Goal: Find specific fact: Find specific fact

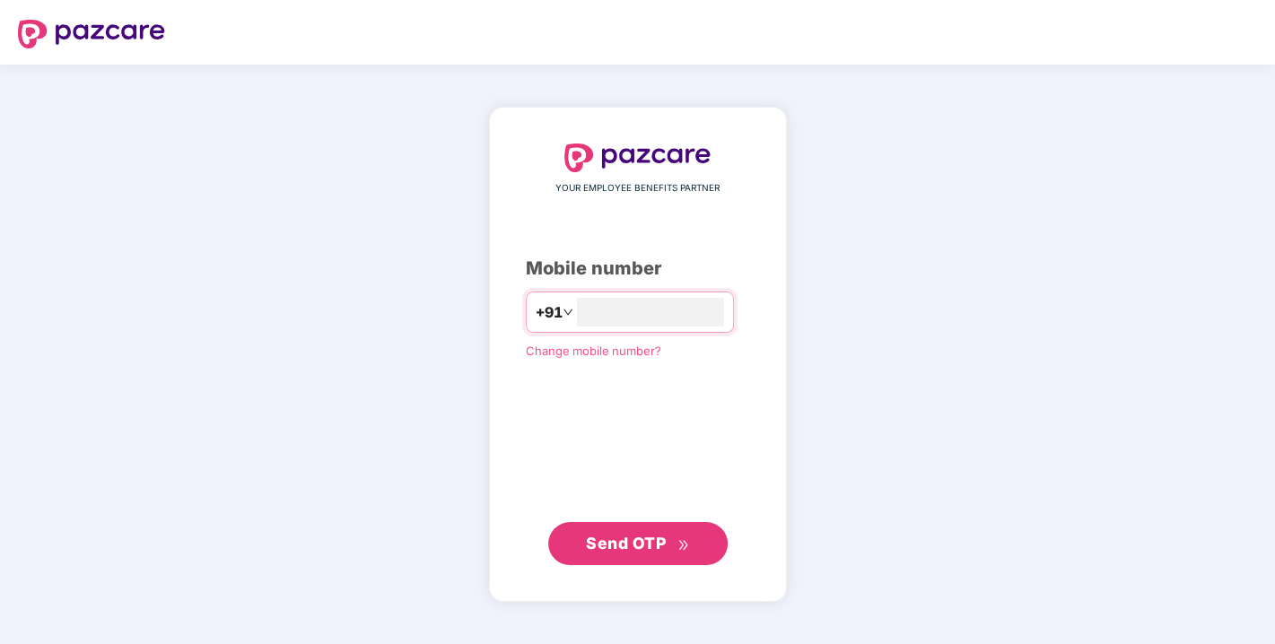
type input "**********"
click at [623, 541] on span "Send OTP" at bounding box center [626, 542] width 80 height 19
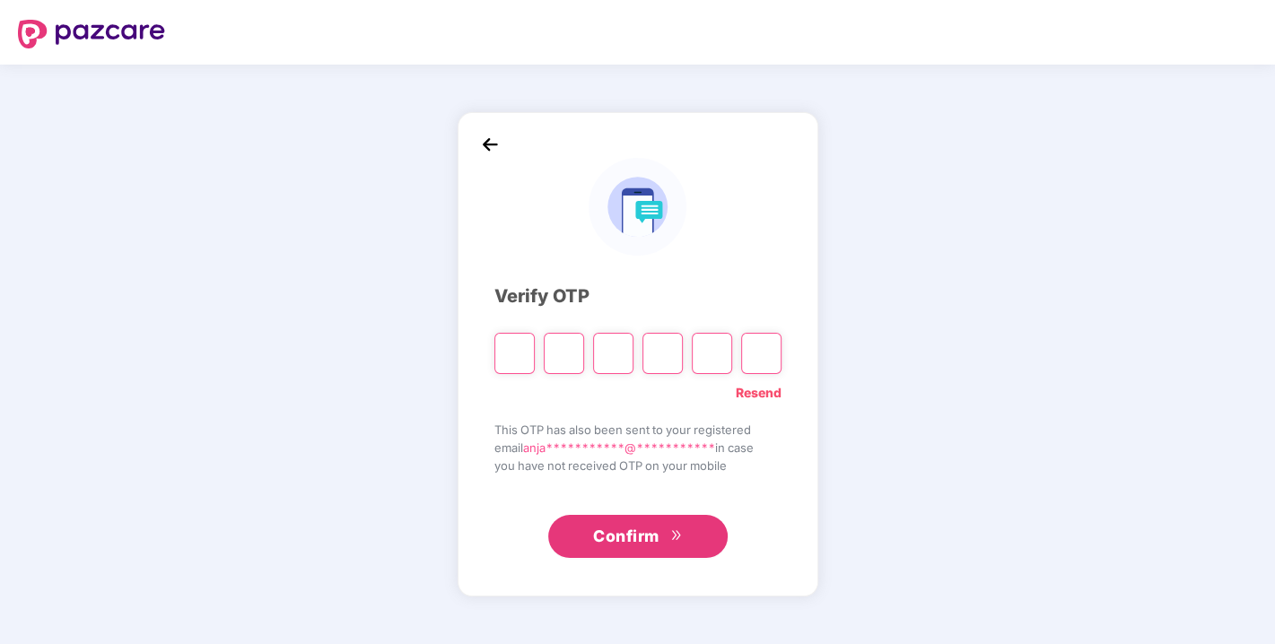
type input "*"
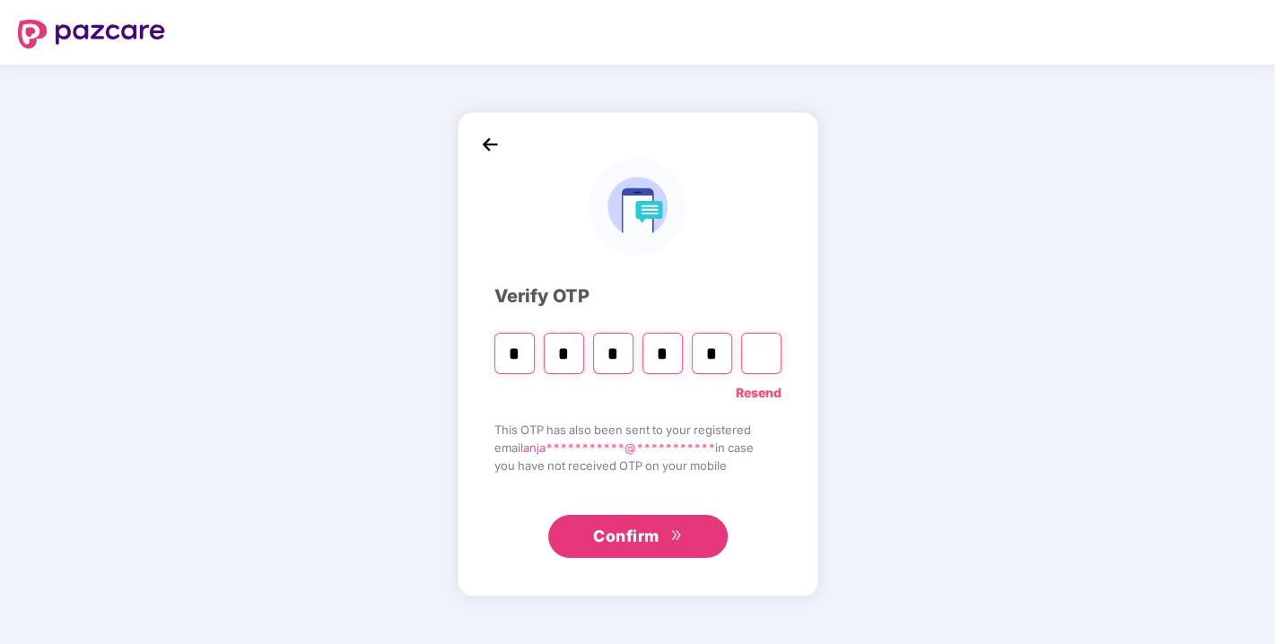
type input "*"
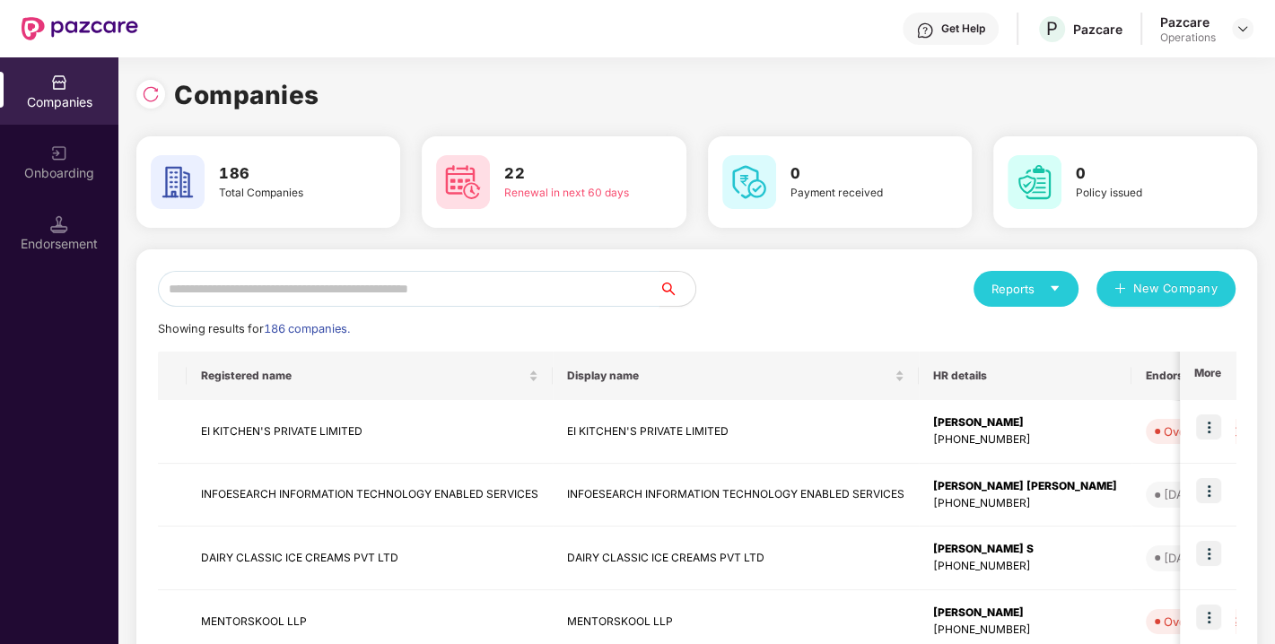
click at [256, 292] on input "text" at bounding box center [408, 289] width 501 height 36
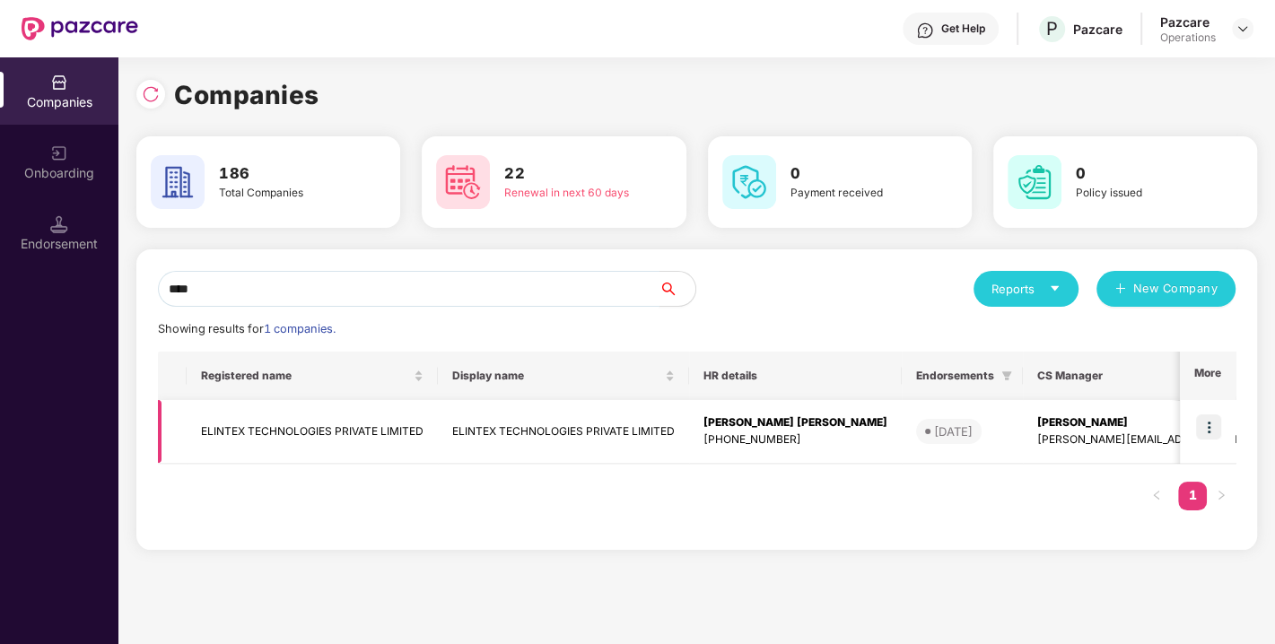
type input "****"
click at [1199, 428] on img at bounding box center [1208, 426] width 25 height 25
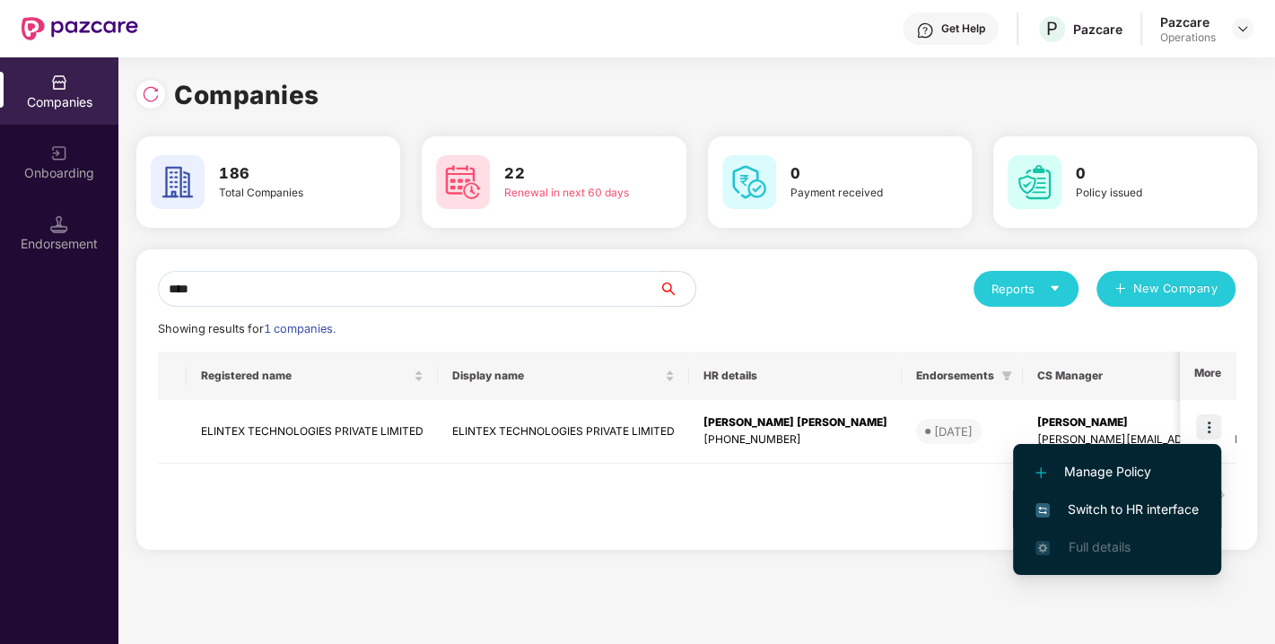
click at [1144, 497] on li "Switch to HR interface" at bounding box center [1117, 510] width 208 height 38
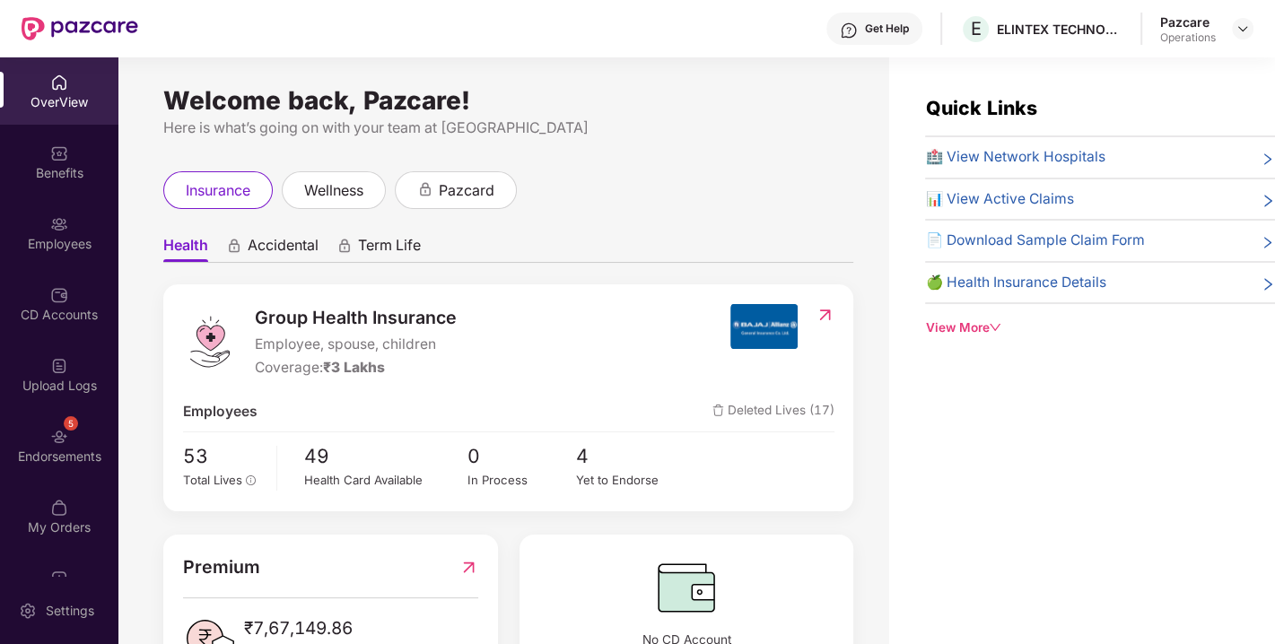
click at [76, 448] on div "Endorsements" at bounding box center [59, 457] width 118 height 18
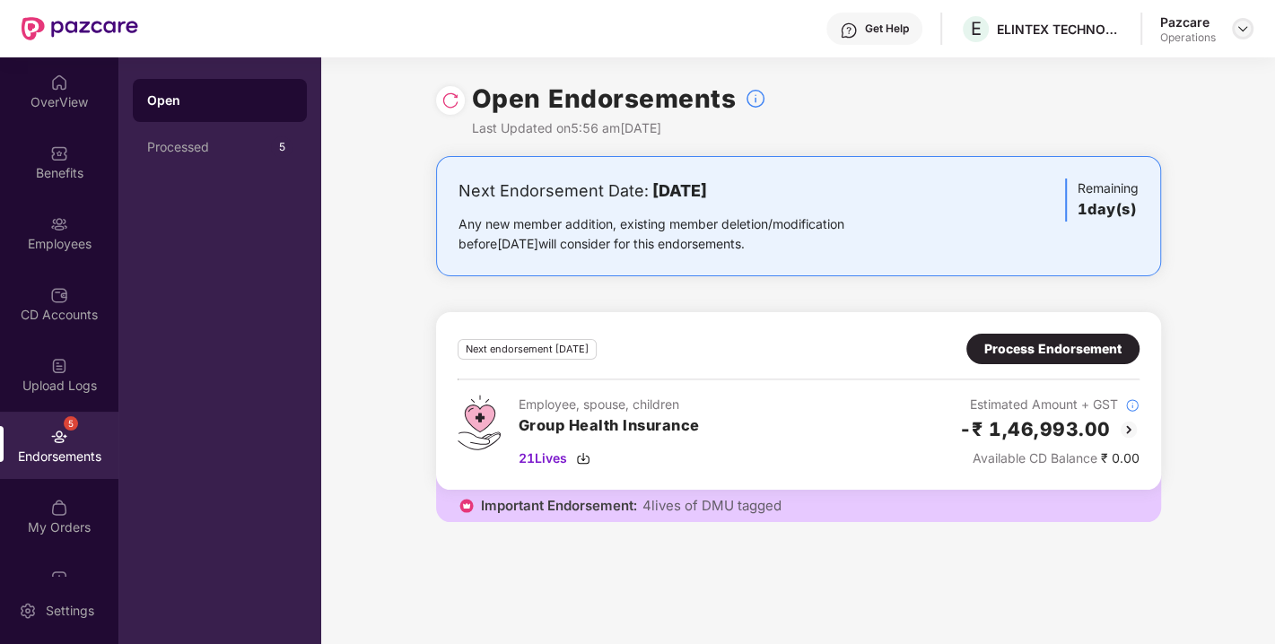
click at [1252, 27] on div at bounding box center [1243, 29] width 22 height 22
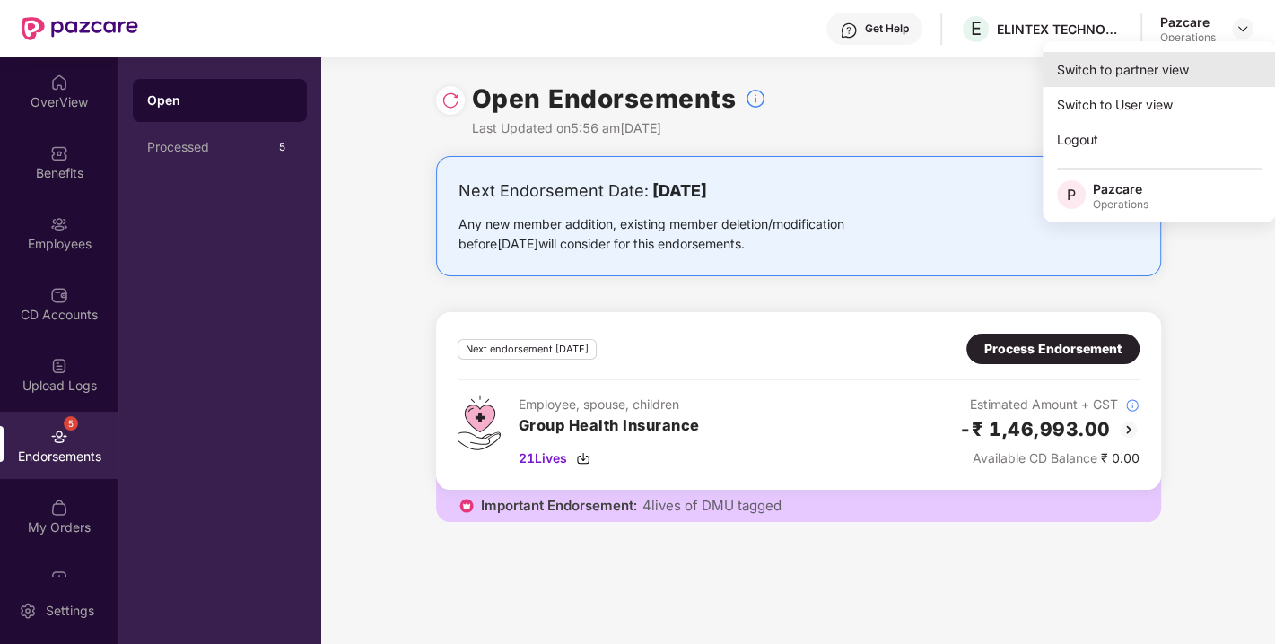
click at [1124, 66] on div "Switch to partner view" at bounding box center [1158, 69] width 233 height 35
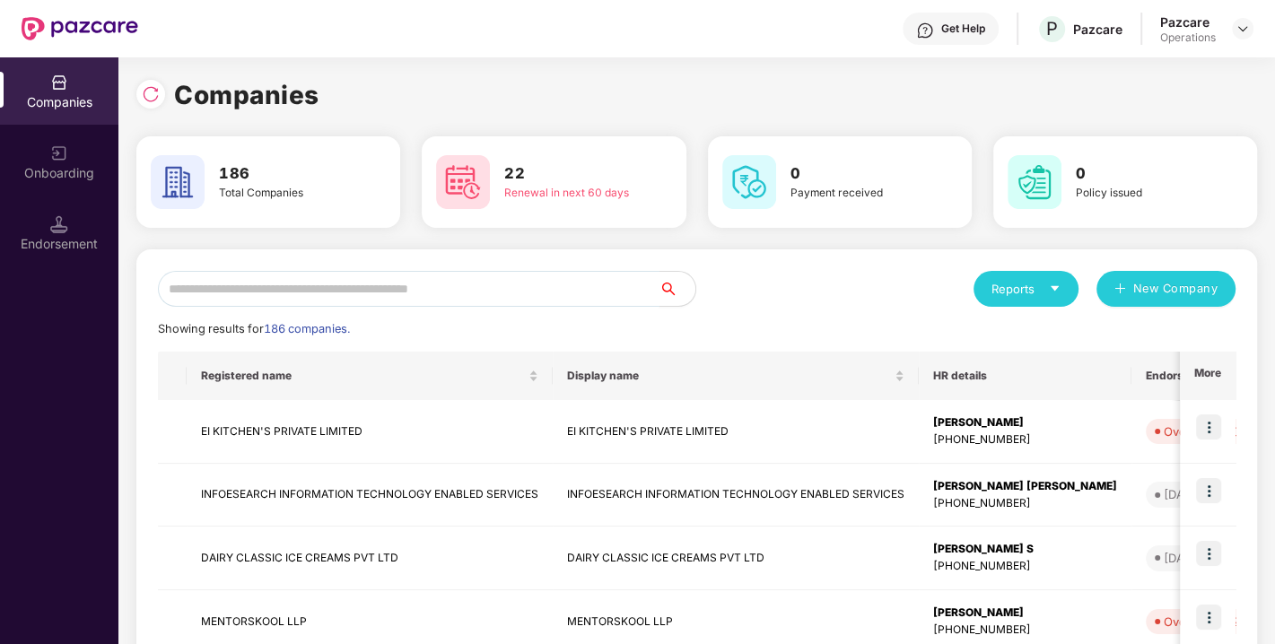
click at [348, 297] on input "text" at bounding box center [408, 289] width 501 height 36
paste input "**********"
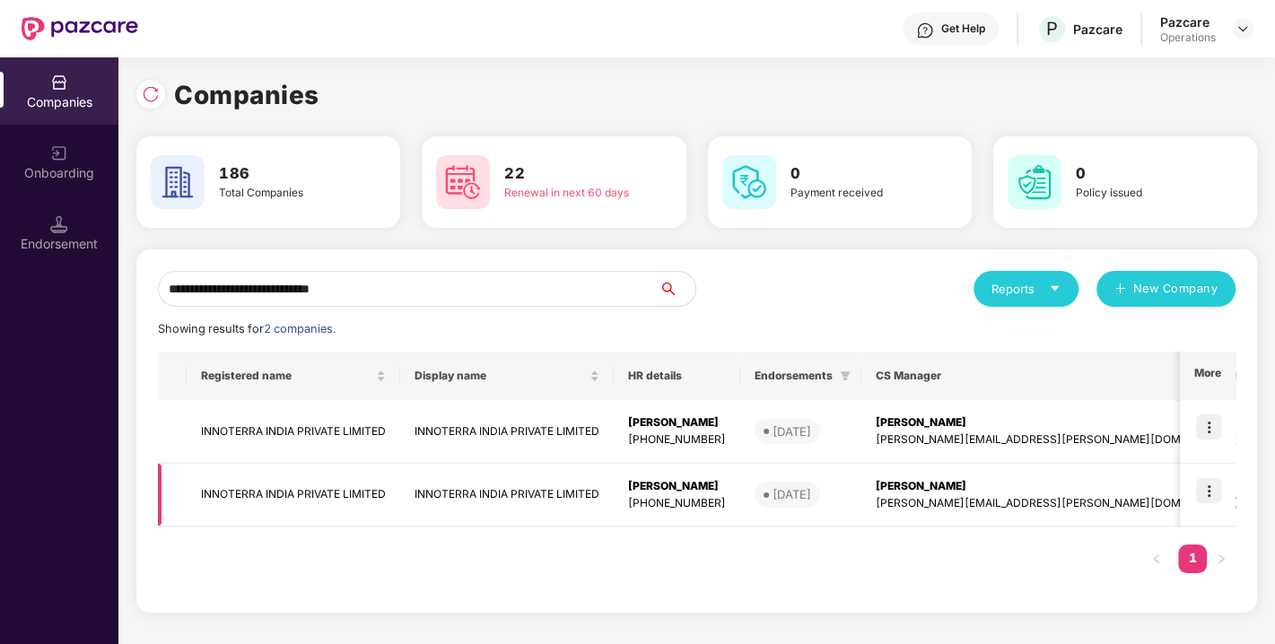
type input "**********"
click at [1212, 488] on img at bounding box center [1208, 490] width 25 height 25
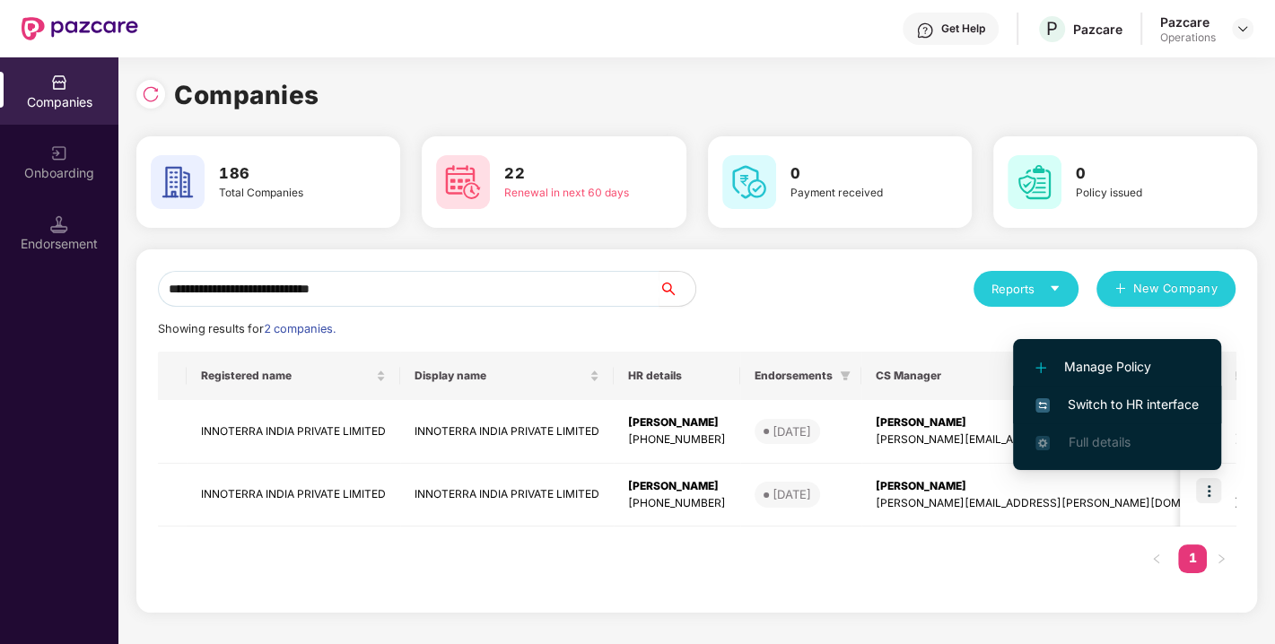
click at [1127, 405] on span "Switch to HR interface" at bounding box center [1116, 405] width 163 height 20
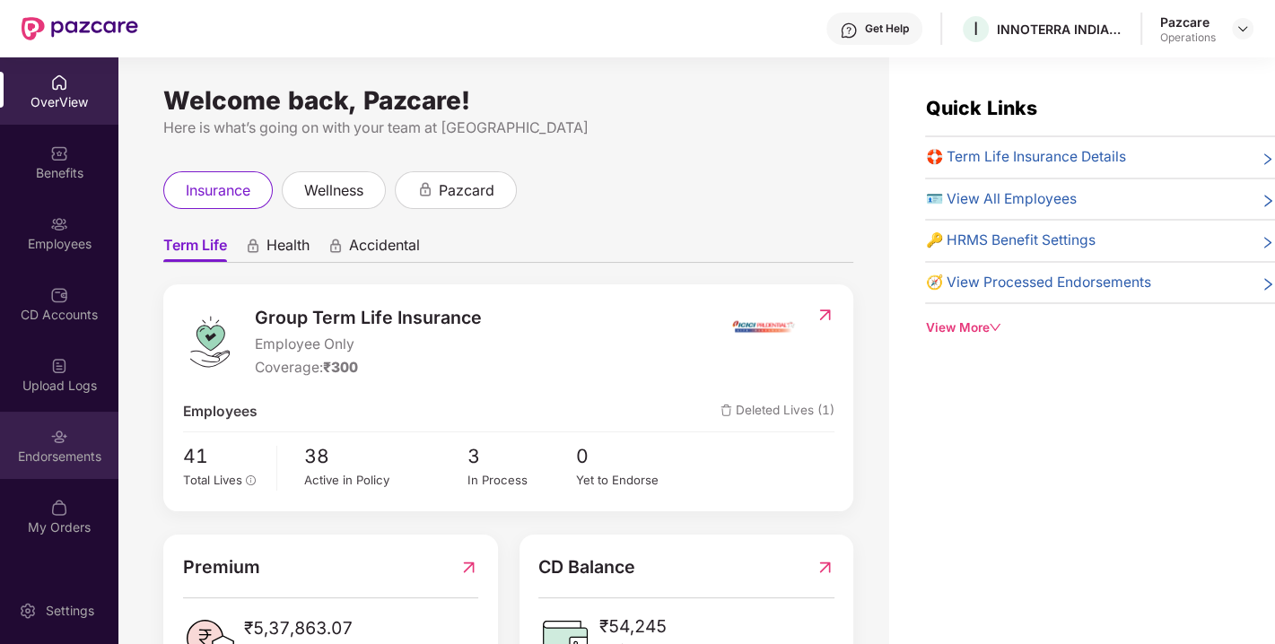
click at [40, 454] on div "Endorsements" at bounding box center [59, 457] width 118 height 18
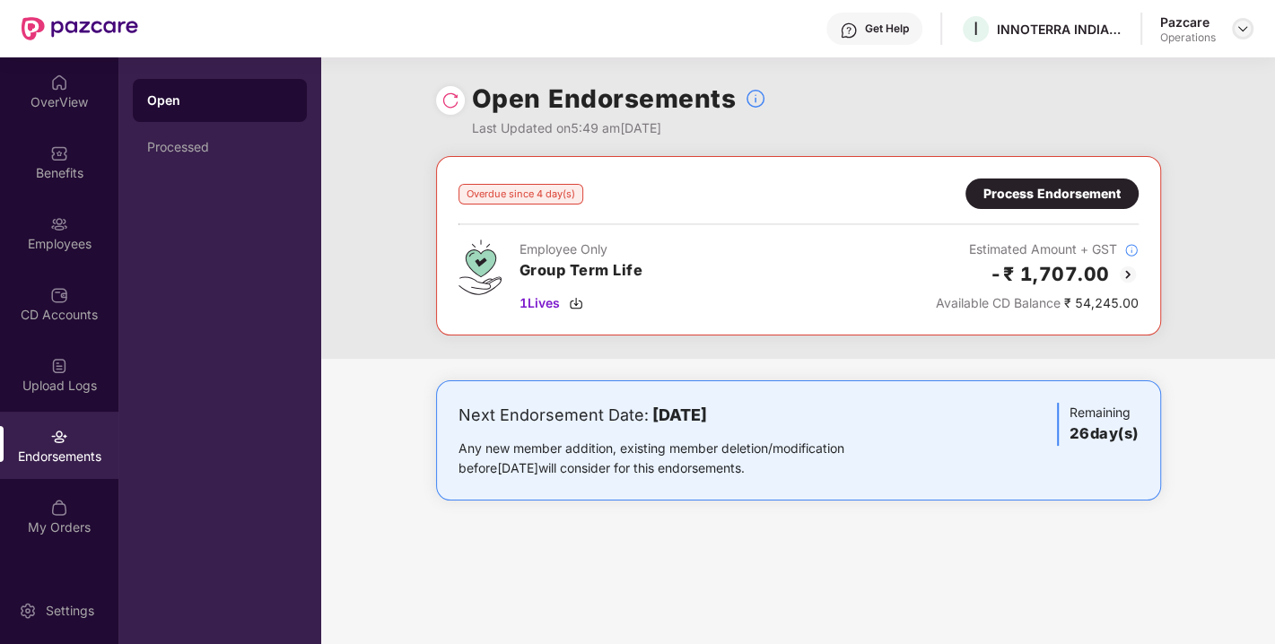
click at [1232, 27] on div at bounding box center [1243, 29] width 22 height 22
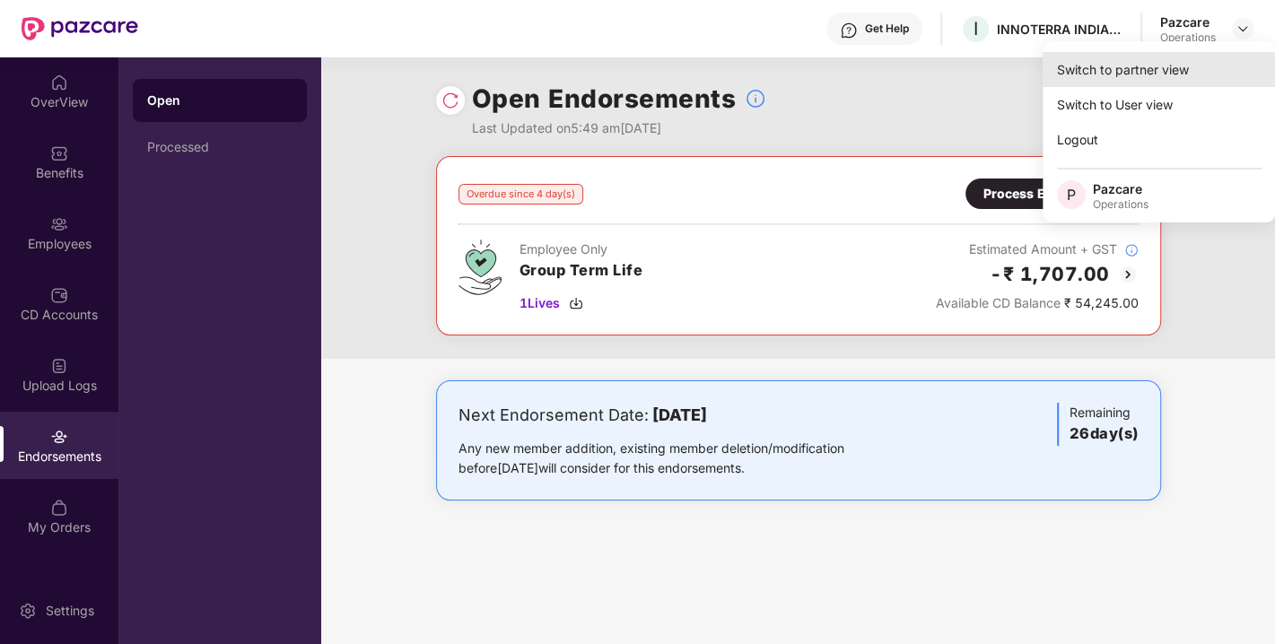
click at [1133, 74] on div "Switch to partner view" at bounding box center [1158, 69] width 233 height 35
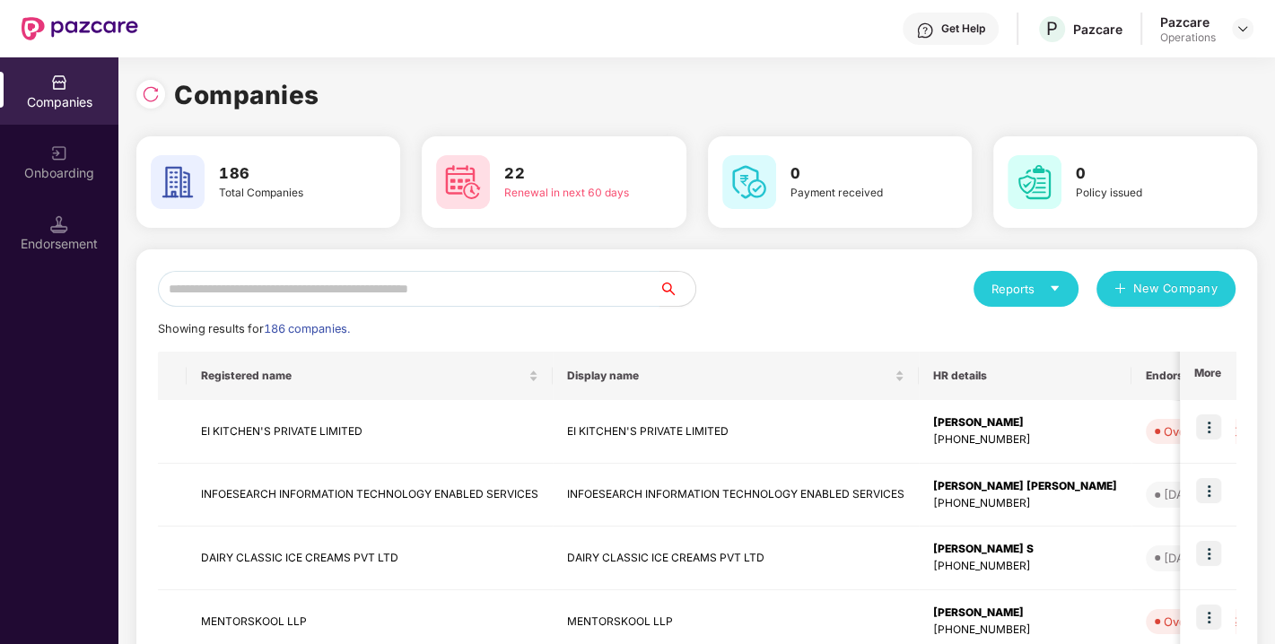
click at [474, 303] on input "text" at bounding box center [408, 289] width 501 height 36
click at [373, 282] on input "text" at bounding box center [408, 289] width 501 height 36
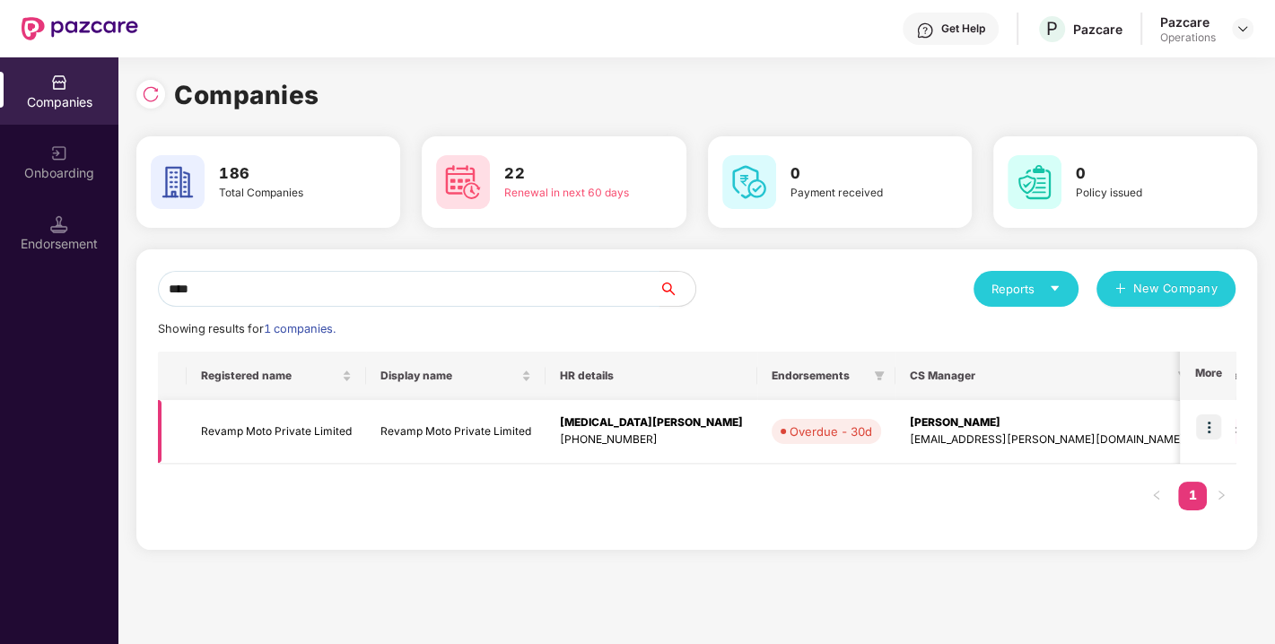
type input "****"
click at [249, 444] on td "Revamp Moto Private Limited" at bounding box center [276, 432] width 179 height 64
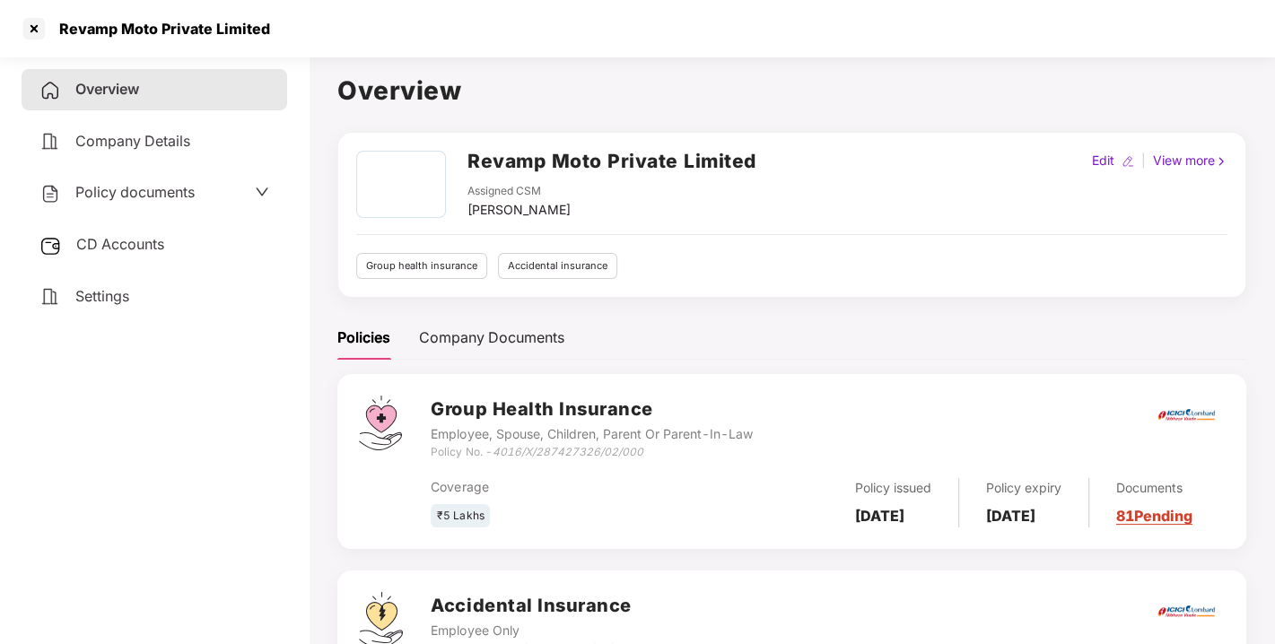
click at [118, 239] on span "CD Accounts" at bounding box center [120, 244] width 88 height 18
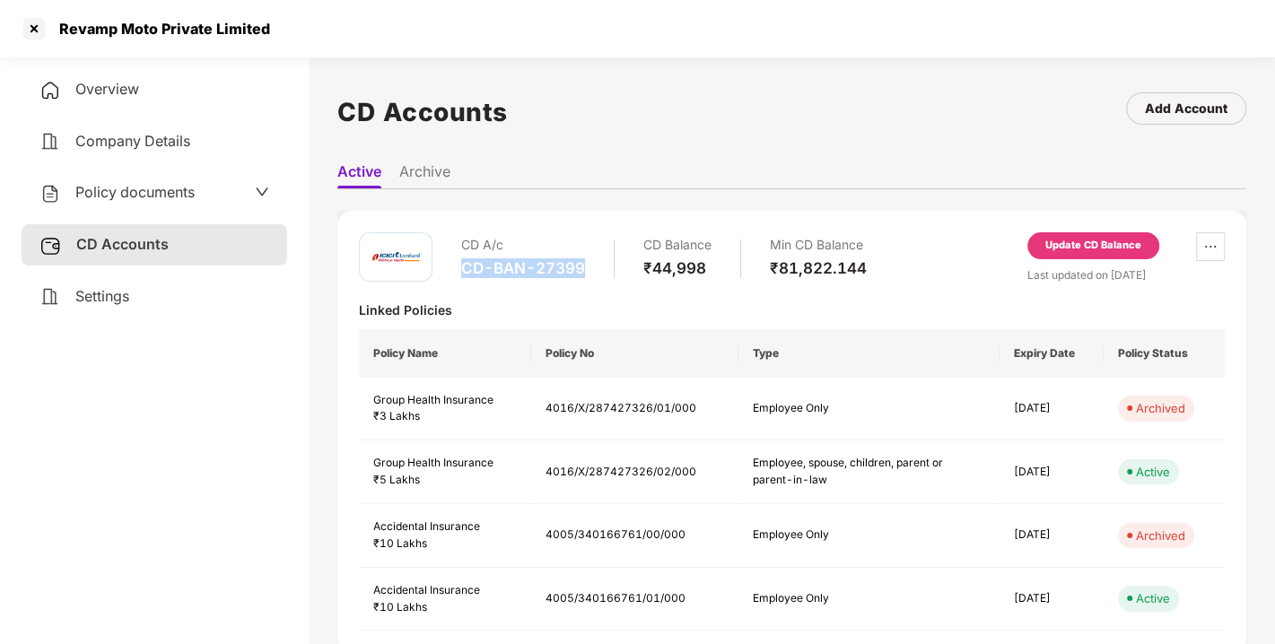
drag, startPoint x: 464, startPoint y: 266, endPoint x: 584, endPoint y: 261, distance: 120.3
click at [584, 261] on div "CD-BAN-27399" at bounding box center [523, 268] width 124 height 20
copy div "CD-BAN-27399"
